Goal: Information Seeking & Learning: Learn about a topic

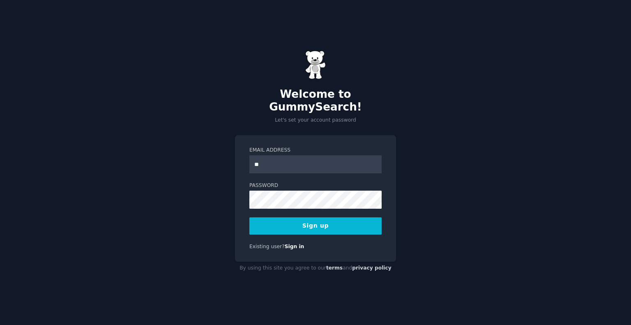
type input "**********"
click at [305, 218] on button "Sign up" at bounding box center [316, 225] width 132 height 17
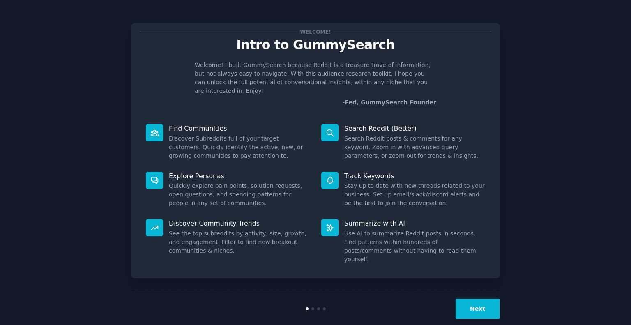
click at [482, 300] on button "Next" at bounding box center [478, 309] width 44 height 20
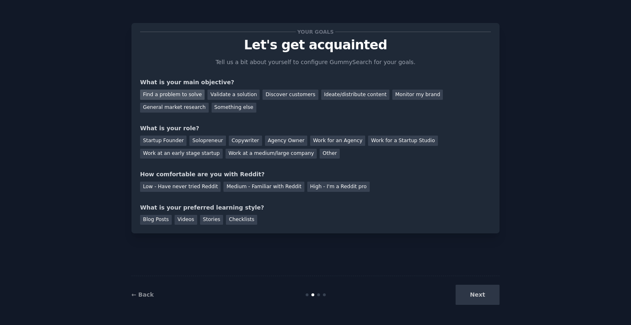
click at [159, 95] on div "Find a problem to solve" at bounding box center [172, 95] width 65 height 10
click at [162, 138] on div "Startup Founder" at bounding box center [163, 141] width 46 height 10
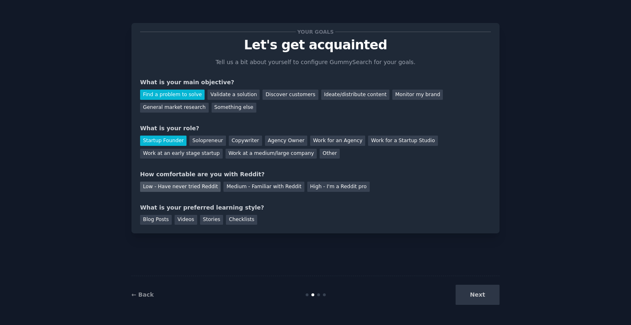
click at [164, 187] on div "Low - Have never tried Reddit" at bounding box center [180, 187] width 81 height 10
click at [236, 221] on div "Checklists" at bounding box center [241, 220] width 31 height 10
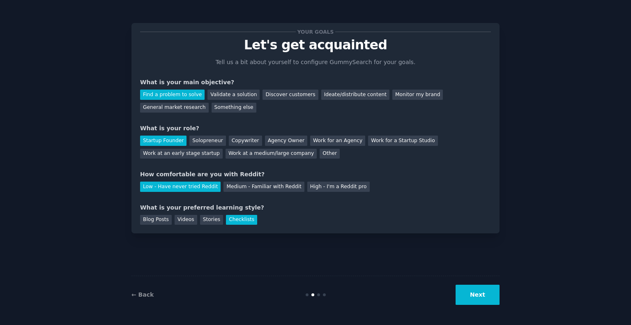
click at [482, 291] on button "Next" at bounding box center [478, 295] width 44 height 20
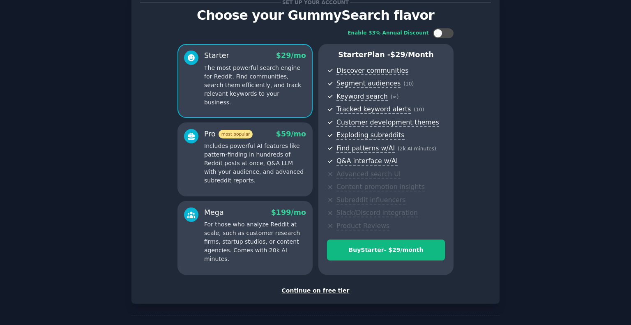
scroll to position [57, 0]
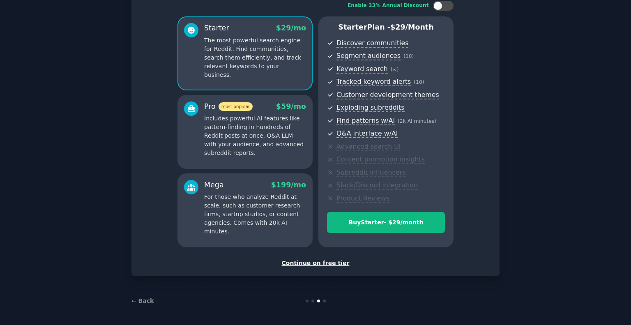
click at [330, 266] on div "Continue on free tier" at bounding box center [315, 263] width 351 height 9
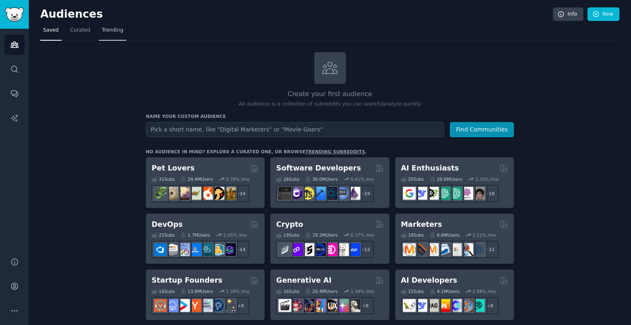
click at [102, 28] on span "Trending" at bounding box center [112, 30] width 21 height 7
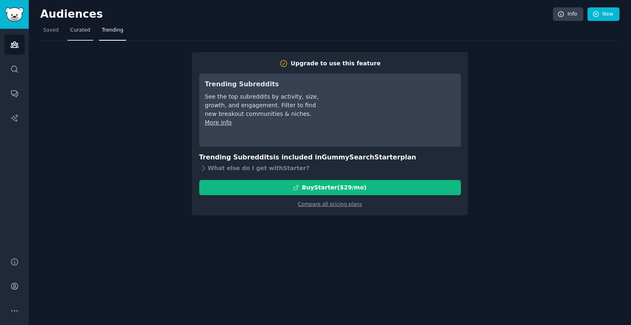
click at [81, 36] on link "Curated" at bounding box center [80, 32] width 26 height 17
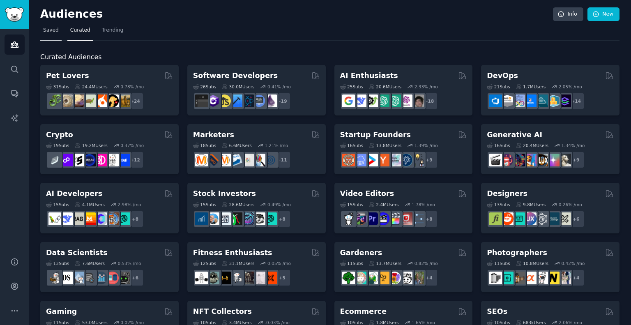
click at [52, 31] on span "Saved" at bounding box center [51, 30] width 16 height 7
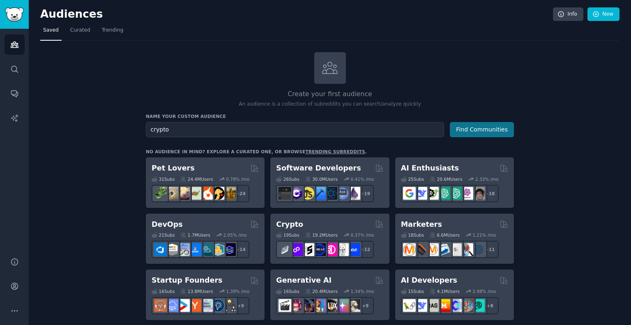
type input "crypto"
click at [469, 125] on button "Find Communities" at bounding box center [482, 129] width 64 height 15
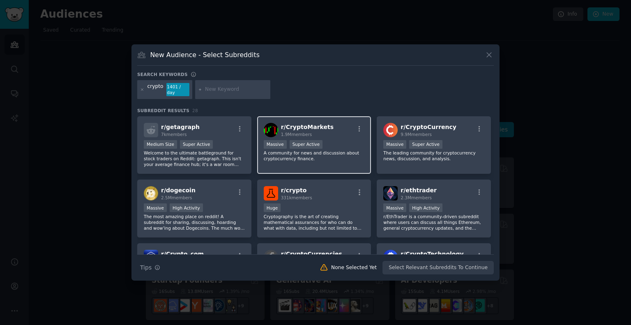
click at [324, 128] on div "r/ CryptoMarkets 1.9M members" at bounding box center [314, 130] width 101 height 14
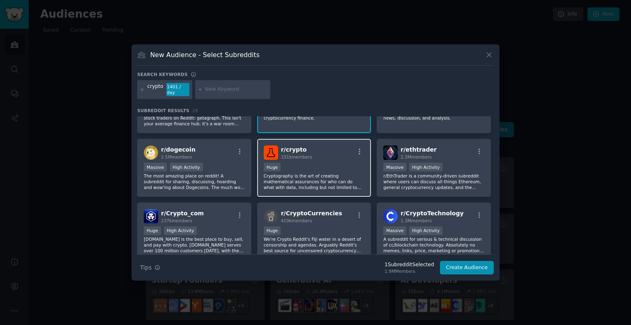
scroll to position [41, 0]
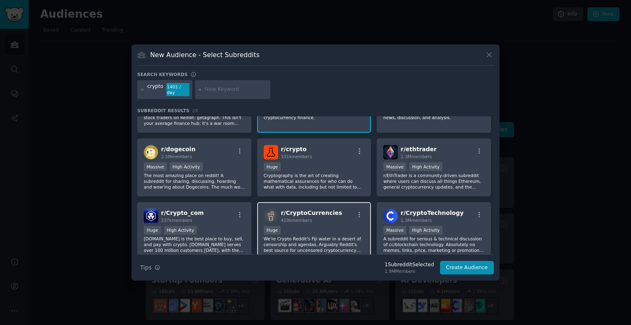
click at [320, 202] on div "r/ CryptoCurrencies 419k members Huge We're Crypto Reddit's Fiji water in a des…" at bounding box center [314, 231] width 114 height 58
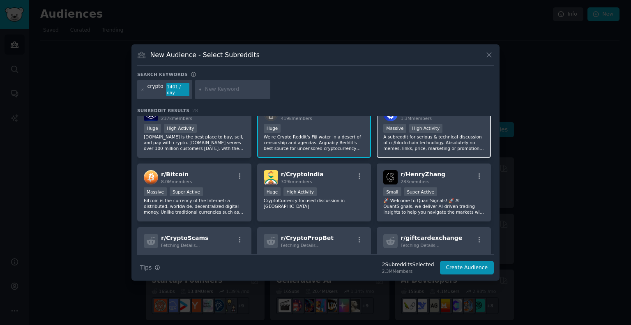
scroll to position [143, 0]
click at [486, 58] on icon at bounding box center [489, 55] width 9 height 9
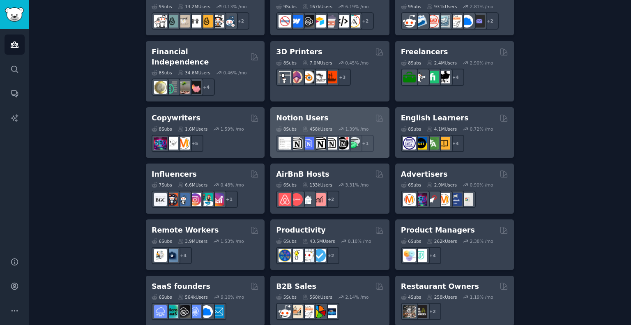
scroll to position [617, 0]
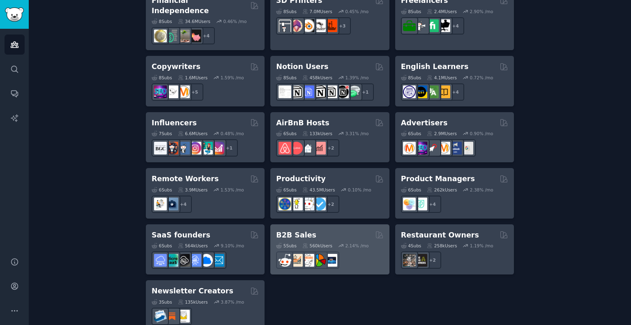
click at [325, 230] on div "B2B Sales" at bounding box center [329, 235] width 107 height 10
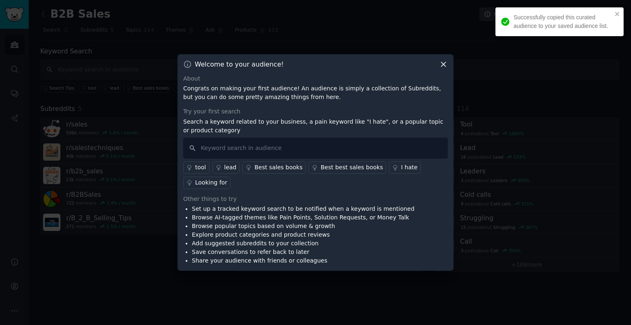
click at [199, 168] on div "tool" at bounding box center [200, 167] width 11 height 9
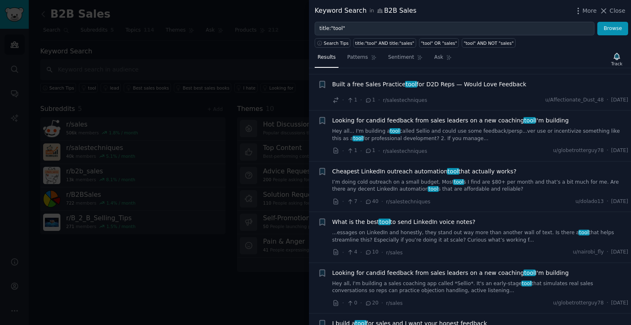
scroll to position [1069, 0]
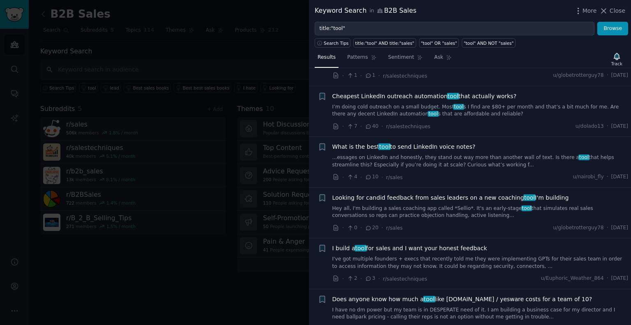
click at [284, 83] on div at bounding box center [315, 162] width 631 height 325
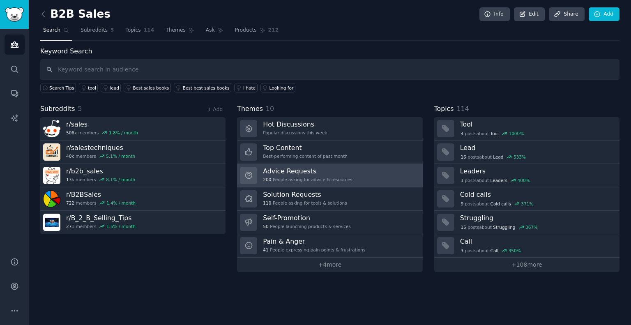
click at [351, 171] on link "Advice Requests 200 People asking for advice & resources" at bounding box center [329, 175] width 185 height 23
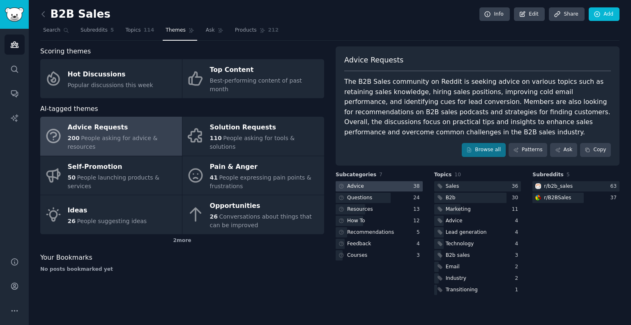
click at [381, 187] on div at bounding box center [379, 186] width 87 height 10
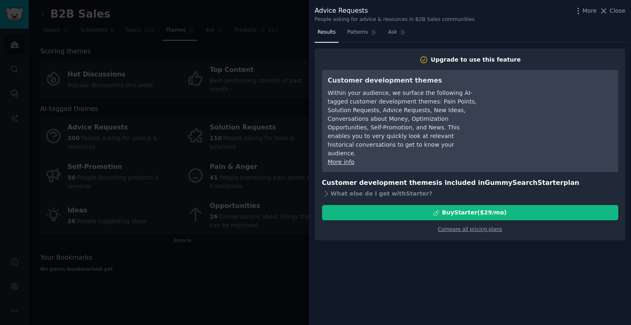
click at [283, 35] on div at bounding box center [315, 162] width 631 height 325
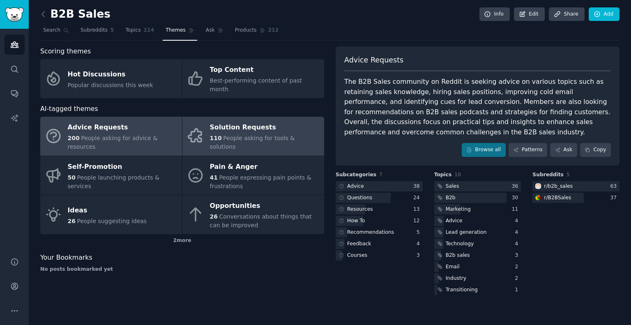
click at [235, 135] on span "People asking for tools & solutions" at bounding box center [252, 142] width 85 height 15
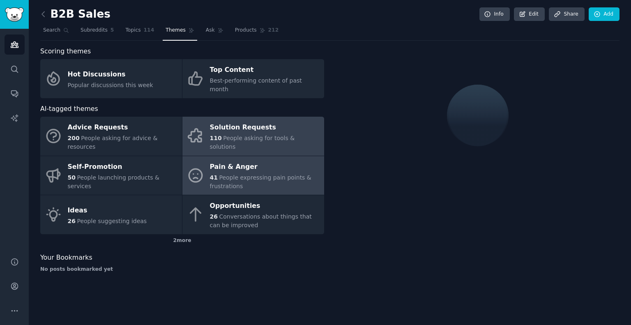
click at [240, 160] on div "Pain & Anger" at bounding box center [265, 166] width 110 height 13
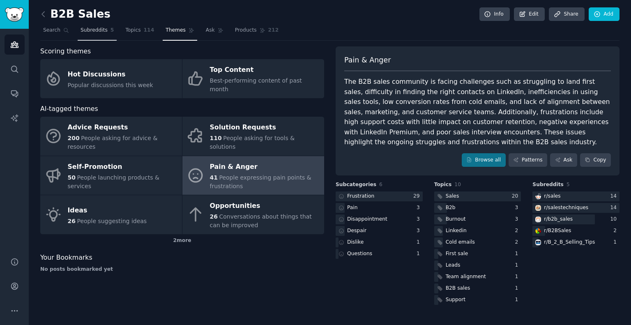
click at [92, 31] on span "Subreddits" at bounding box center [94, 30] width 27 height 7
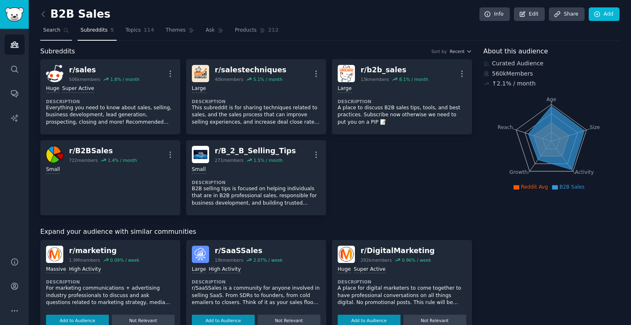
click at [41, 35] on link "Search" at bounding box center [56, 32] width 32 height 17
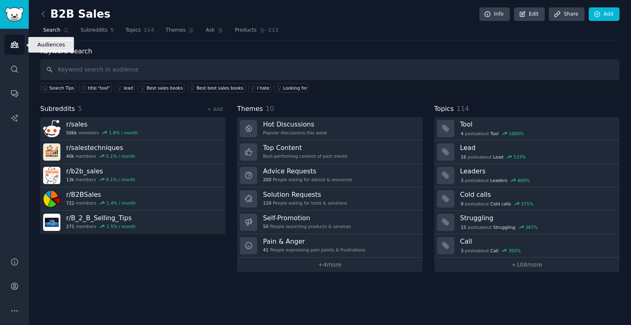
click at [13, 47] on icon "Sidebar" at bounding box center [14, 45] width 7 height 6
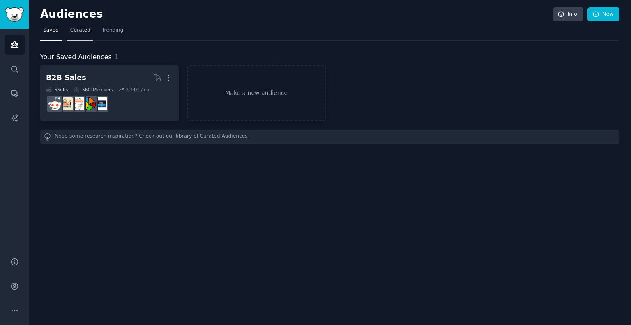
click at [72, 31] on span "Curated" at bounding box center [80, 30] width 20 height 7
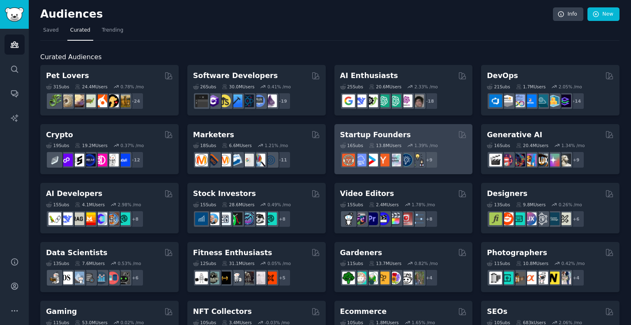
click at [382, 131] on h2 "Startup Founders" at bounding box center [375, 135] width 71 height 10
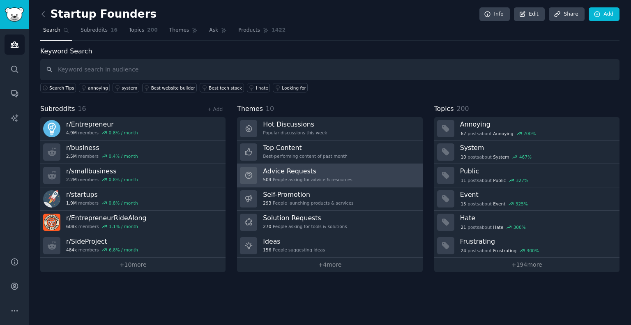
click at [349, 179] on link "Advice Requests 504 People asking for advice & resources" at bounding box center [329, 175] width 185 height 23
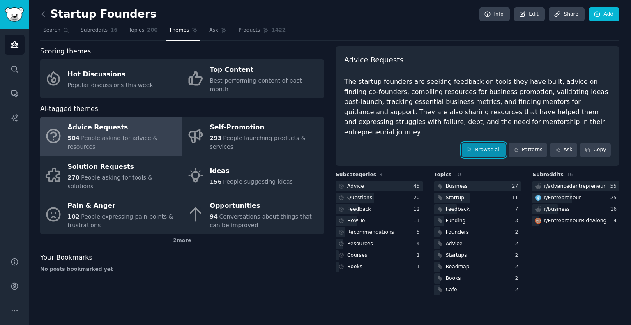
click at [490, 143] on link "Browse all" at bounding box center [484, 150] width 44 height 14
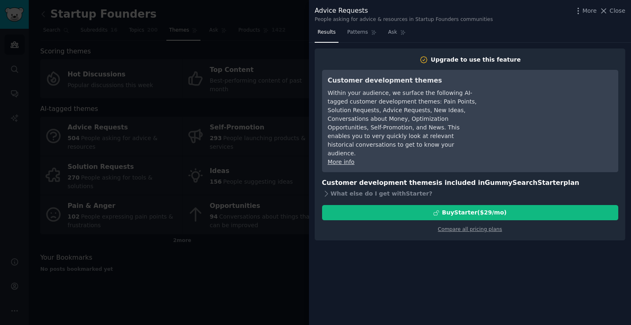
click at [308, 94] on div at bounding box center [315, 162] width 631 height 325
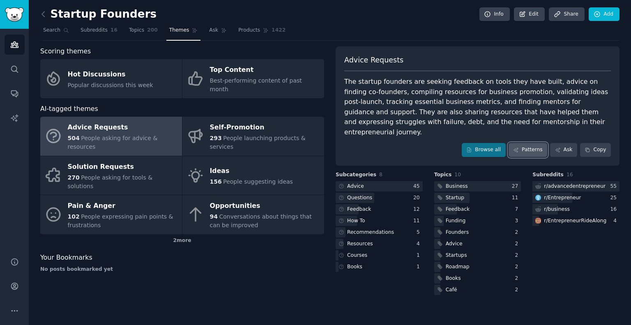
click at [536, 143] on link "Patterns" at bounding box center [528, 150] width 39 height 14
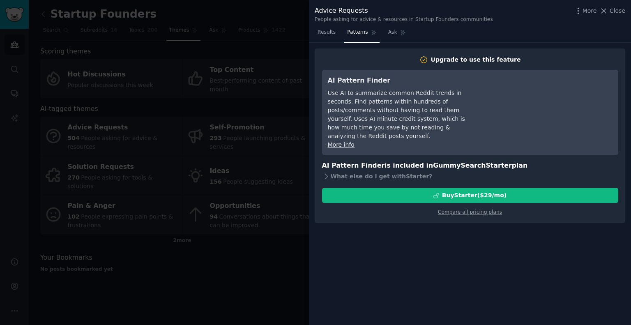
click at [224, 107] on div at bounding box center [315, 162] width 631 height 325
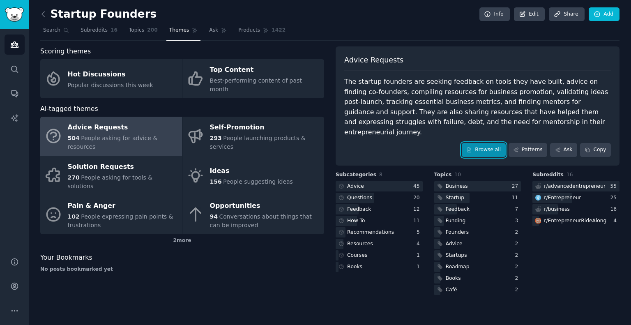
click at [483, 143] on link "Browse all" at bounding box center [484, 150] width 44 height 14
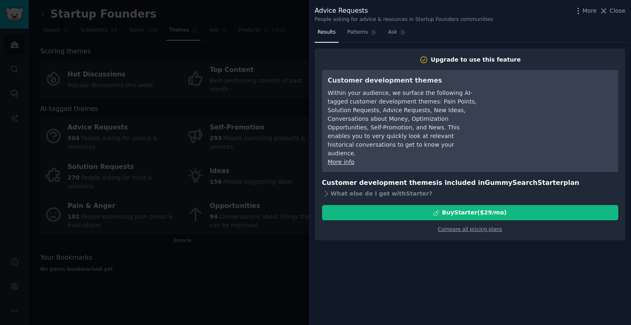
click at [199, 95] on div at bounding box center [315, 162] width 631 height 325
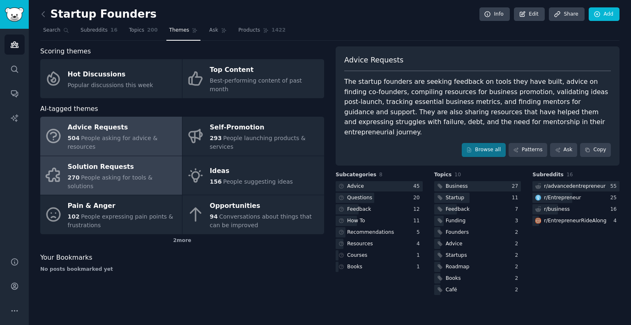
click at [124, 160] on div "Solution Requests" at bounding box center [123, 166] width 110 height 13
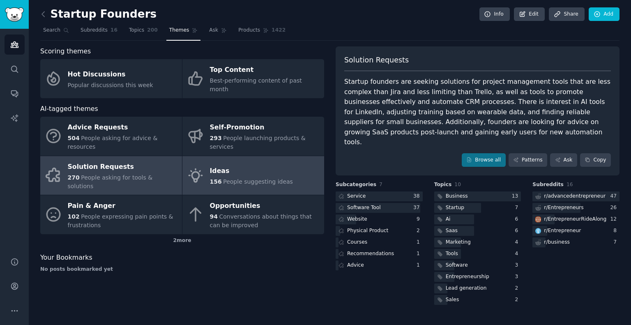
click at [298, 159] on link "Ideas 156 People suggesting ideas" at bounding box center [254, 175] width 142 height 39
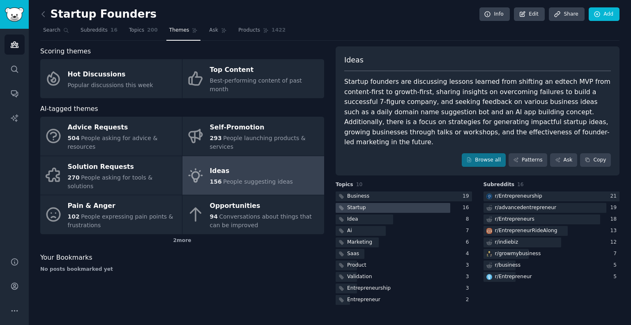
click at [421, 203] on div at bounding box center [393, 208] width 115 height 10
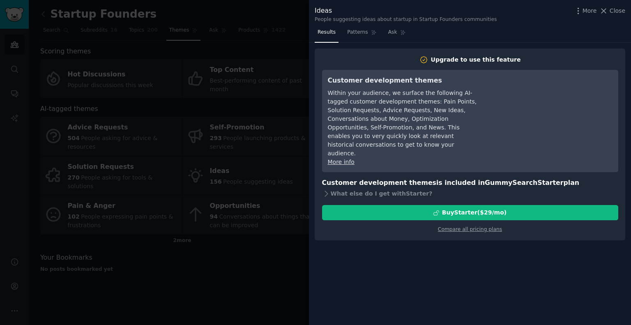
click at [287, 54] on div at bounding box center [315, 162] width 631 height 325
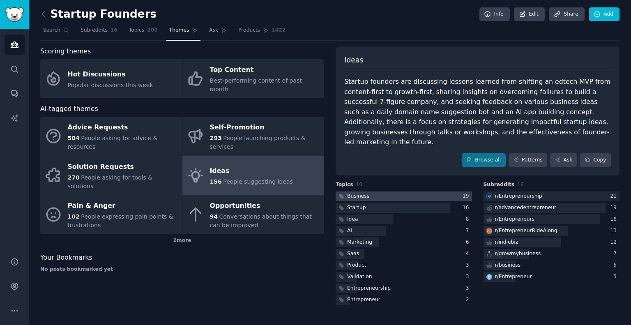
click at [383, 192] on div at bounding box center [404, 197] width 136 height 10
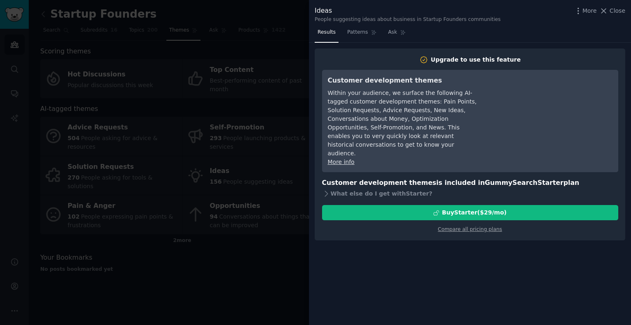
click at [305, 253] on div at bounding box center [315, 162] width 631 height 325
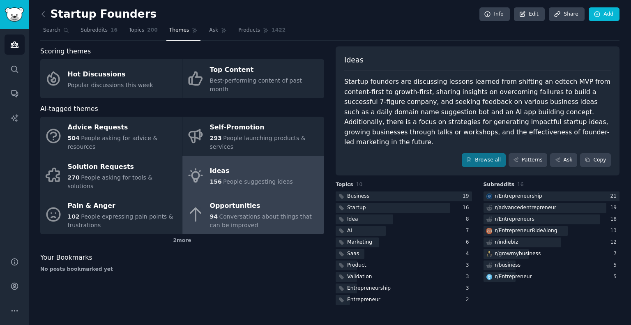
click at [247, 213] on span "Conversations about things that can be improved" at bounding box center [261, 220] width 102 height 15
